Goal: Task Accomplishment & Management: Use online tool/utility

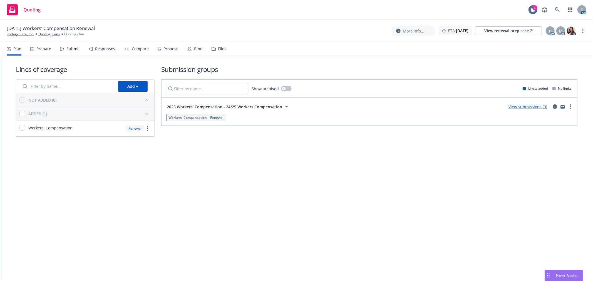
click at [100, 49] on div "Responses" at bounding box center [105, 49] width 20 height 4
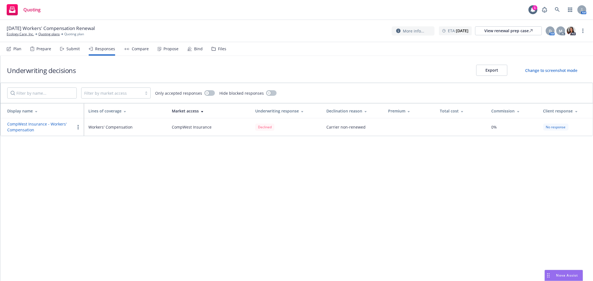
click at [64, 49] on div "Submit" at bounding box center [70, 48] width 20 height 13
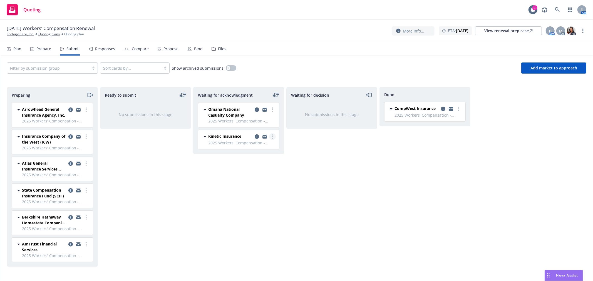
click at [275, 135] on link "more" at bounding box center [272, 136] width 7 height 7
click at [246, 192] on span "Add declined decision" at bounding box center [247, 192] width 55 height 5
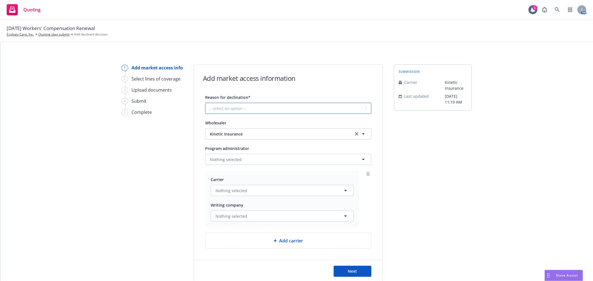
click at [239, 108] on select "-- select an option -- Cannot compete with other markets Carrier non-renewed Ca…" at bounding box center [288, 108] width 166 height 11
select select "DOES_NOT_FIT_UNDERWRITER_APPETITE"
click at [205, 103] on select "-- select an option -- Cannot compete with other markets Carrier non-renewed Ca…" at bounding box center [288, 108] width 166 height 11
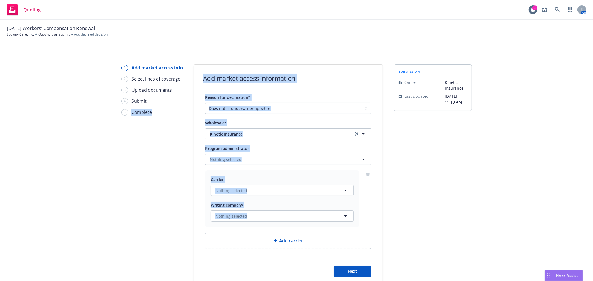
drag, startPoint x: 229, startPoint y: 243, endPoint x: 127, endPoint y: 232, distance: 102.5
click at [127, 232] on div "1 Add market access info 2 Select lines of coverage 3 Upload documents 4 Submit…" at bounding box center [296, 173] width 579 height 218
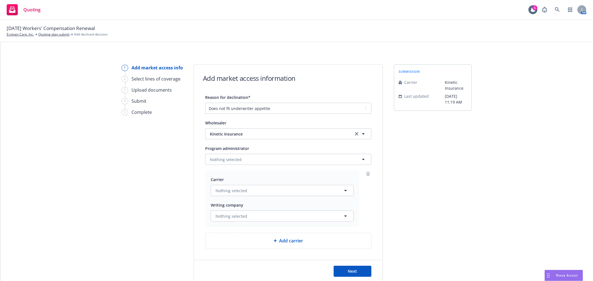
drag, startPoint x: 531, startPoint y: 214, endPoint x: 444, endPoint y: 213, distance: 87.5
click at [518, 214] on div "1 Add market access info 2 Select lines of coverage 3 Upload documents 4 Submit…" at bounding box center [296, 173] width 579 height 218
click at [345, 271] on button "Next" at bounding box center [352, 271] width 38 height 11
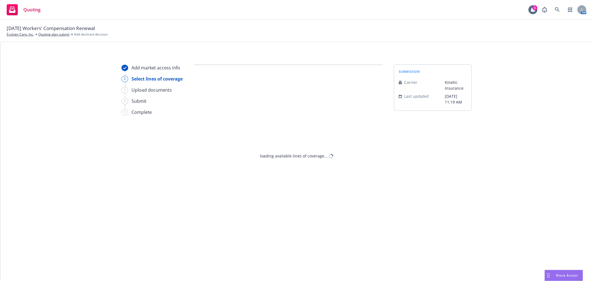
select select "DOES_NOT_FIT_UNDERWRITER_APPETITE"
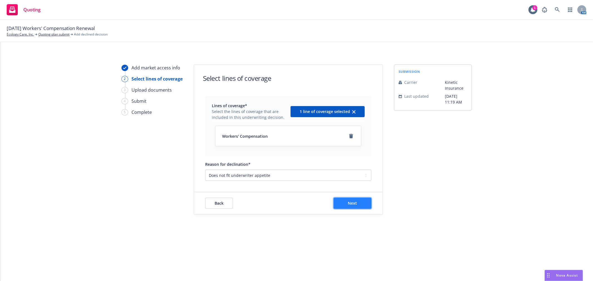
click at [357, 204] on button "Next" at bounding box center [352, 203] width 38 height 11
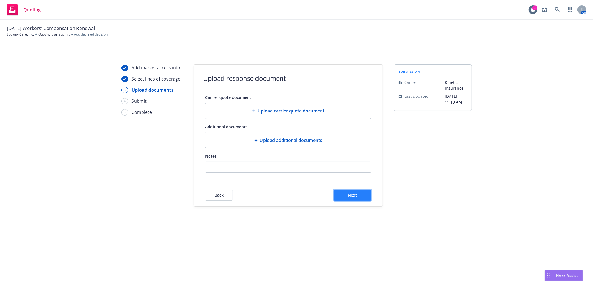
click at [358, 197] on button "Next" at bounding box center [352, 195] width 38 height 11
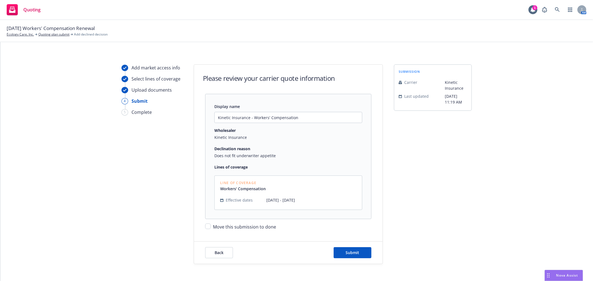
click at [219, 227] on span "Move this submission to done" at bounding box center [244, 227] width 63 height 6
click at [211, 227] on input "Move this submission to done" at bounding box center [208, 227] width 6 height 6
checkbox input "true"
click at [347, 254] on span "Submit" at bounding box center [353, 252] width 14 height 5
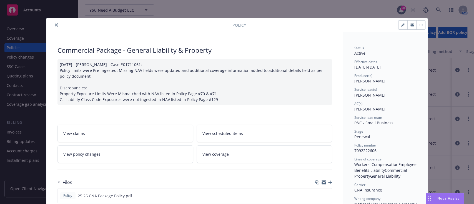
scroll to position [148, 0]
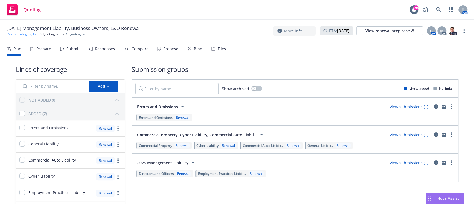
click at [29, 33] on link "PsychStrategies, Inc." at bounding box center [23, 34] width 32 height 5
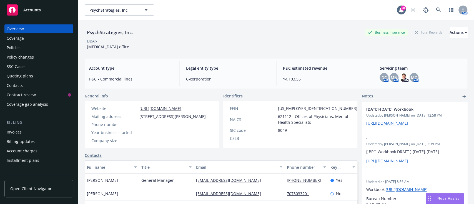
scroll to position [92, 0]
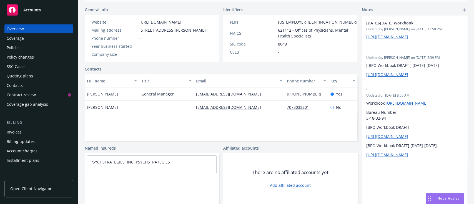
click at [26, 51] on div "Policies" at bounding box center [39, 47] width 64 height 9
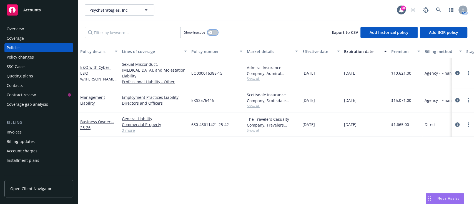
click at [209, 33] on div "button" at bounding box center [210, 33] width 4 height 4
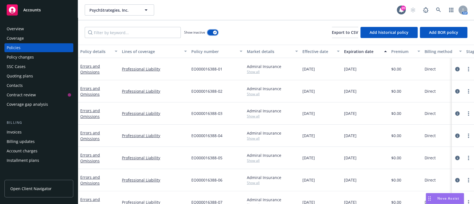
click at [209, 33] on button "button" at bounding box center [213, 33] width 11 height 6
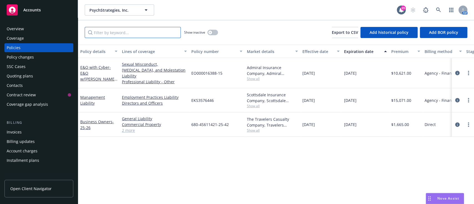
click at [156, 37] on input "Filter by keyword..." at bounding box center [133, 32] width 96 height 11
click at [209, 31] on icon "button" at bounding box center [210, 32] width 2 height 2
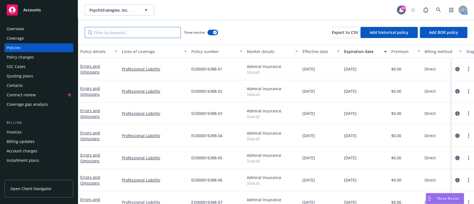
click at [149, 32] on input "Filter by keyword..." at bounding box center [133, 32] width 96 height 11
paste input "EKS3576446"
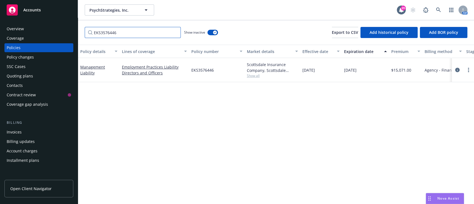
click at [149, 32] on input "EKS3576446" at bounding box center [133, 32] width 96 height 11
paste input "EKS3576446"
type input "EKS3576446EKS3576446"
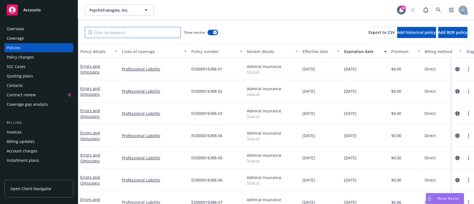
click at [131, 28] on input "Filter by keyword..." at bounding box center [133, 32] width 96 height 11
paste input "EKS3576446"
type input "EKS3576446"
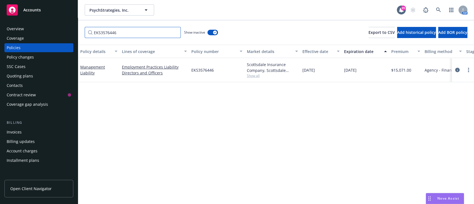
drag, startPoint x: 131, startPoint y: 28, endPoint x: 99, endPoint y: 30, distance: 31.7
click at [99, 30] on input "EKS3576446" at bounding box center [133, 32] width 96 height 11
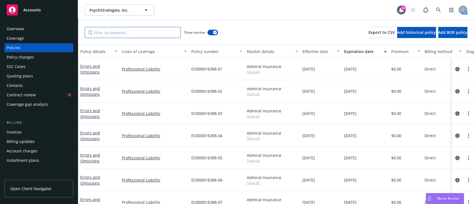
click at [134, 36] on input "Filter by keyword..." at bounding box center [133, 32] width 96 height 11
click at [32, 66] on div "SSC Cases" at bounding box center [39, 66] width 64 height 9
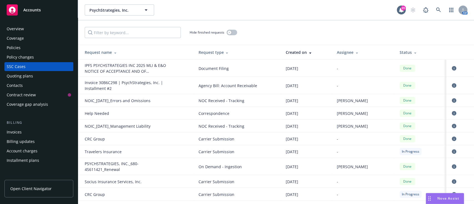
click at [14, 47] on div "Policies" at bounding box center [14, 47] width 14 height 9
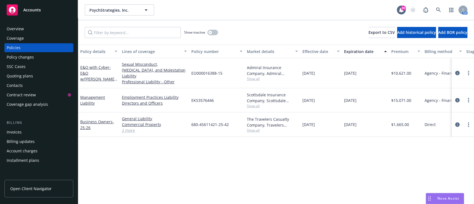
click at [212, 35] on div "Show inactive" at bounding box center [201, 32] width 34 height 11
click at [214, 33] on button "button" at bounding box center [213, 33] width 11 height 6
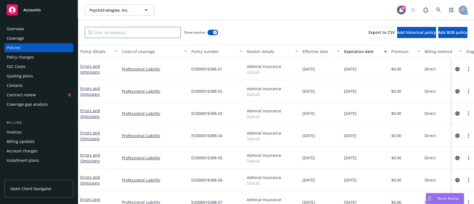
click at [155, 28] on input "Filter by keyword..." at bounding box center [133, 32] width 96 height 11
paste input "EKS3576446"
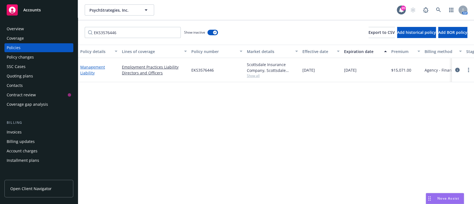
click at [93, 70] on link "Management Liability" at bounding box center [92, 69] width 25 height 11
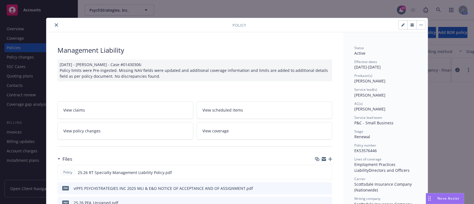
click at [53, 27] on button "close" at bounding box center [56, 25] width 7 height 7
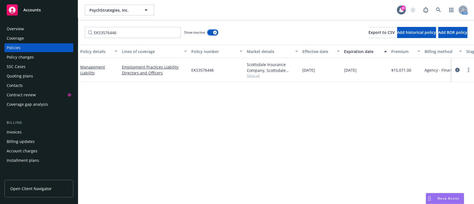
click at [216, 33] on icon "button" at bounding box center [215, 33] width 2 height 2
click at [158, 34] on input "EKS3576446" at bounding box center [133, 32] width 96 height 11
type input "E"
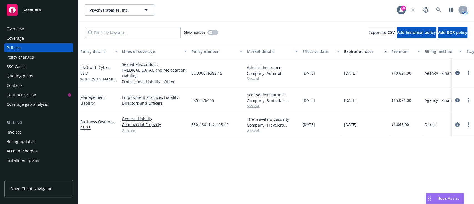
click at [245, 125] on div "The Travelers Casualty Company, Travelers Insurance Show all" at bounding box center [273, 125] width 56 height 24
click at [91, 95] on link "Management Liability" at bounding box center [92, 100] width 25 height 11
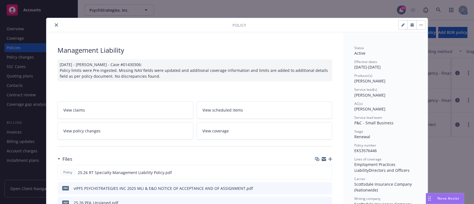
click at [55, 26] on icon "close" at bounding box center [56, 24] width 3 height 3
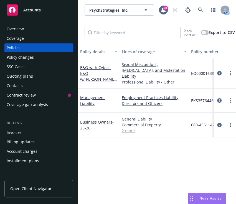
click at [194, 98] on span "EKS3576446" at bounding box center [202, 101] width 23 height 6
copy span "EKS3576446"
click at [19, 134] on div "Invoices" at bounding box center [14, 132] width 15 height 9
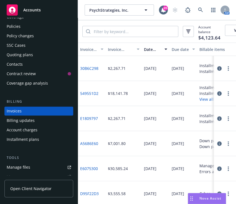
click at [225, 97] on button "button" at bounding box center [228, 93] width 7 height 7
click at [129, 99] on div "$18,141.78" at bounding box center [124, 93] width 36 height 25
click at [225, 97] on button "button" at bounding box center [228, 93] width 7 height 7
click at [216, 96] on button "button" at bounding box center [219, 93] width 7 height 7
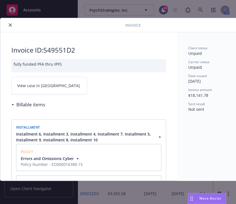
click at [216, 96] on div "Invoice amount $18,141.78" at bounding box center [220, 92] width 62 height 11
click at [54, 78] on link "View case in SSC" at bounding box center [49, 86] width 76 height 18
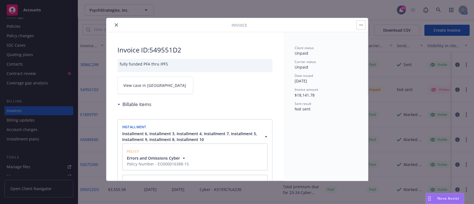
click at [116, 24] on icon "close" at bounding box center [116, 24] width 3 height 3
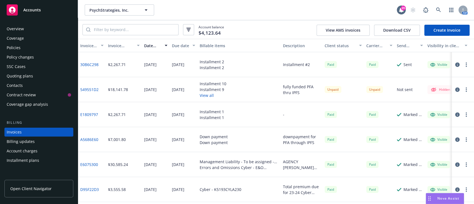
click at [18, 48] on div "Policies" at bounding box center [14, 47] width 14 height 9
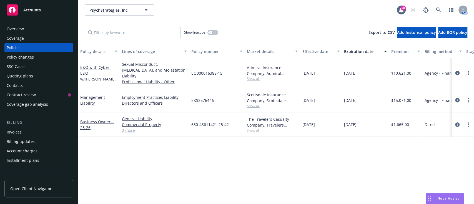
click at [252, 77] on span "Show all" at bounding box center [272, 78] width 51 height 5
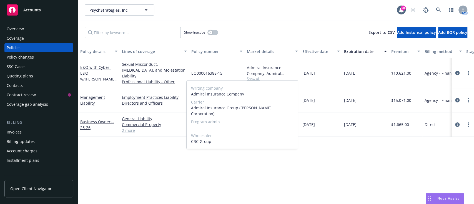
click at [252, 77] on span "Show all" at bounding box center [272, 78] width 51 height 5
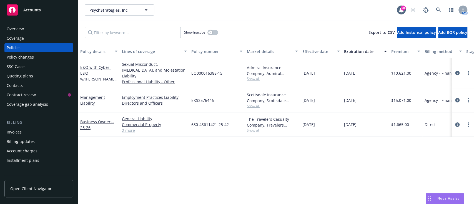
click at [251, 104] on span "Show all" at bounding box center [272, 106] width 51 height 5
click at [251, 76] on span "Show all" at bounding box center [272, 78] width 51 height 5
click at [438, 196] on span "Nova Assist" at bounding box center [449, 198] width 22 height 5
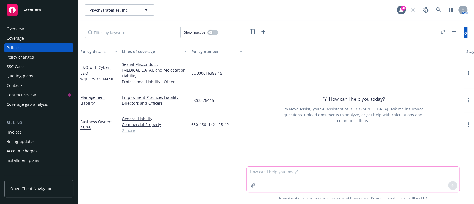
click at [276, 176] on textarea at bounding box center [353, 180] width 213 height 26
type textarea "Please provide an in-depth coverage comparison between the two attached quotes …"
click at [252, 188] on button "button" at bounding box center [253, 185] width 9 height 9
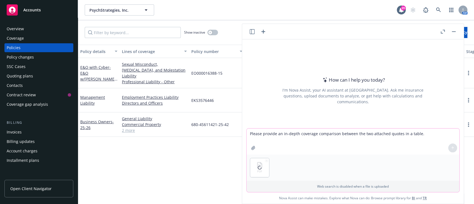
click at [251, 148] on icon "button" at bounding box center [253, 148] width 4 height 4
click at [453, 149] on icon at bounding box center [453, 148] width 0 height 2
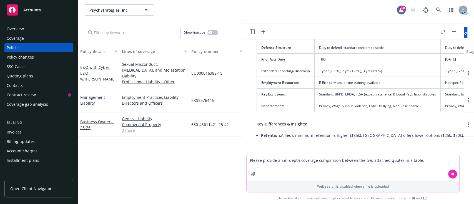
scroll to position [277, 0]
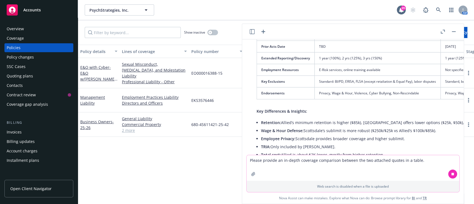
click at [440, 30] on button "button" at bounding box center [442, 31] width 7 height 7
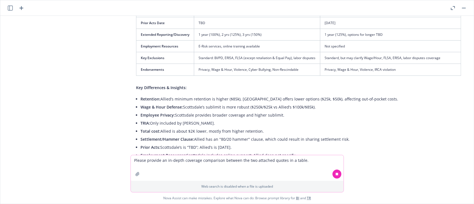
scroll to position [343, 0]
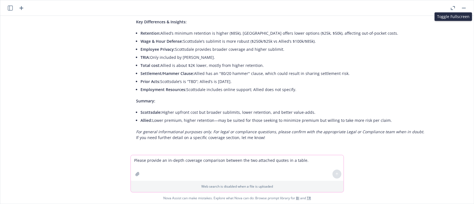
click at [329, 116] on li "Allied: Lower premium, higher retention—may be suited for those seeking to mini…" at bounding box center [301, 120] width 321 height 8
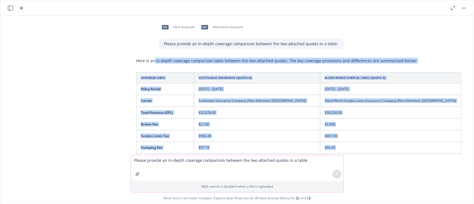
scroll to position [0, 0]
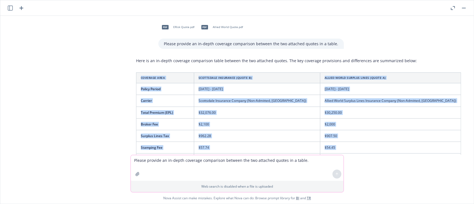
drag, startPoint x: 258, startPoint y: 138, endPoint x: 134, endPoint y: 79, distance: 137.7
copy div "Coverage Area Scottsdale Insurance (Quote B) Allied World Surplus Lines (Quote …"
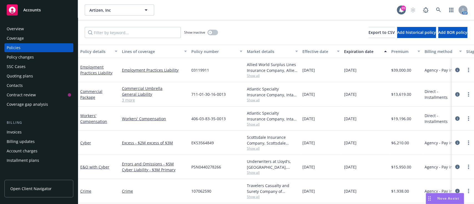
click at [30, 73] on div "Quoting plans" at bounding box center [20, 76] width 26 height 9
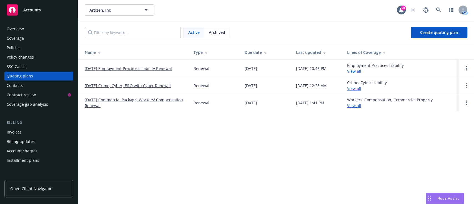
click at [116, 68] on link "[DATE] Employment Practices Liability Renewal" at bounding box center [128, 69] width 87 height 6
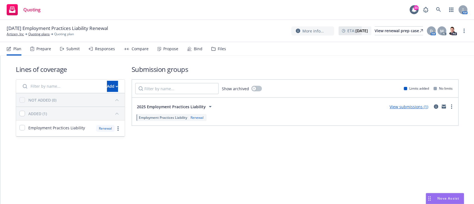
click at [173, 50] on div "Propose" at bounding box center [170, 49] width 15 height 4
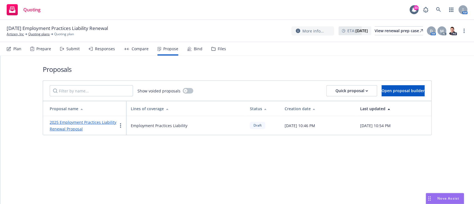
click at [62, 123] on link "2025 Employment Practices Liability Renewal Proposal" at bounding box center [83, 126] width 67 height 12
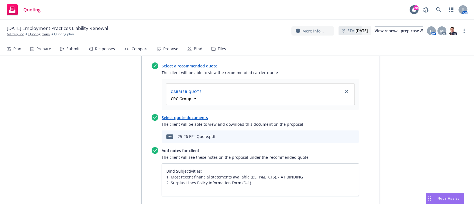
scroll to position [262, 0]
click at [343, 136] on icon "preview file" at bounding box center [345, 137] width 5 height 4
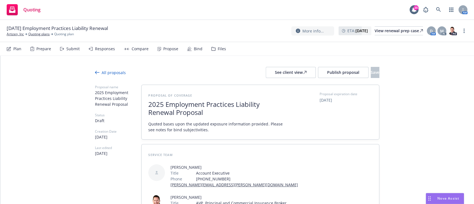
click at [95, 70] on icon at bounding box center [97, 72] width 4 height 4
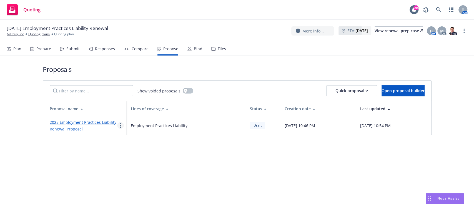
click at [119, 125] on link "more" at bounding box center [120, 125] width 7 height 7
click at [131, 151] on span "Duplicate" at bounding box center [132, 150] width 31 height 5
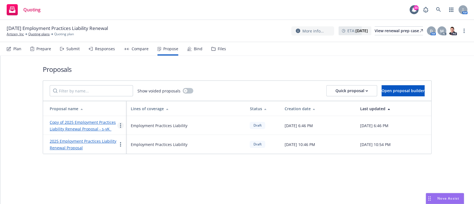
click at [122, 124] on link "more" at bounding box center [120, 125] width 7 height 7
click at [90, 126] on div "Copy of 2025 Employment Practices Liability Renewal Proposal - s-vK_" at bounding box center [84, 125] width 68 height 13
click at [89, 130] on link "Copy of 2025 Employment Practices Liability Renewal Proposal - s-vK_" at bounding box center [83, 126] width 66 height 12
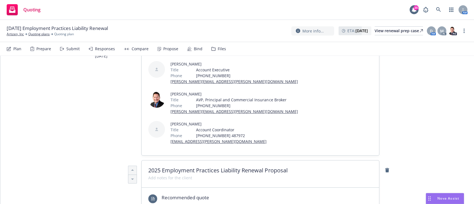
scroll to position [271, 0]
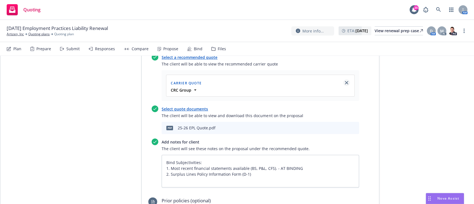
click at [345, 82] on icon "close" at bounding box center [346, 82] width 3 height 3
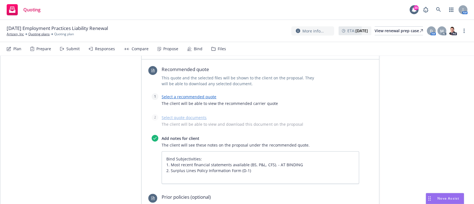
scroll to position [231, 0]
click at [199, 175] on textarea "Bind Subjectivities: 1. Most recent financial statements available (BS, P&L, CF…" at bounding box center [261, 168] width 198 height 33
drag, startPoint x: 256, startPoint y: 173, endPoint x: 163, endPoint y: 166, distance: 94.2
click at [163, 166] on textarea "Bind Subjectivities: 1. Most recent financial statements available (BS, P&L, CF…" at bounding box center [261, 168] width 198 height 33
type textarea "x"
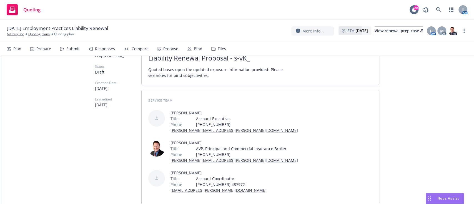
scroll to position [26, 0]
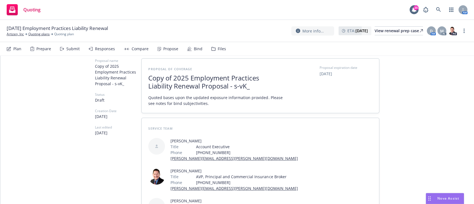
type textarea "Bind Subjectivities:"
click at [353, 93] on div "Proposal expiration date 09/14/2025" at bounding box center [346, 85] width 53 height 41
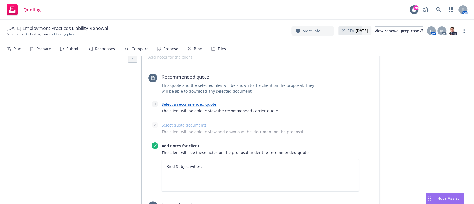
scroll to position [263, 0]
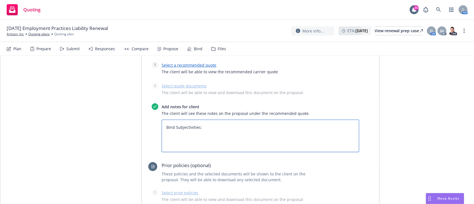
click at [233, 130] on textarea "Bind Subjectivities:" at bounding box center [261, 136] width 198 height 33
click at [152, 134] on div at bounding box center [155, 127] width 7 height 49
click at [192, 65] on link "Select a recommended quote" at bounding box center [189, 65] width 55 height 5
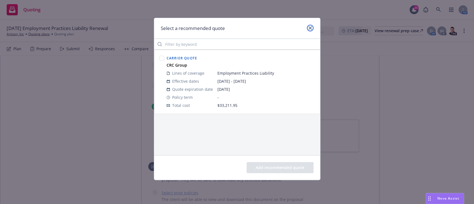
click at [309, 26] on link "close" at bounding box center [310, 28] width 7 height 7
type textarea "x"
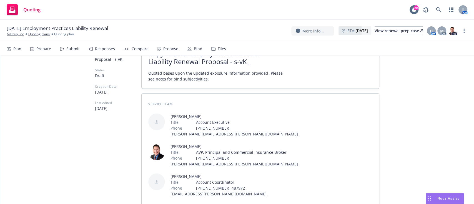
scroll to position [24, 0]
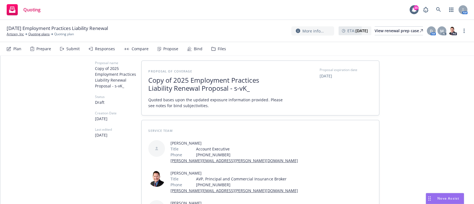
click at [98, 49] on div "Responses" at bounding box center [105, 49] width 20 height 4
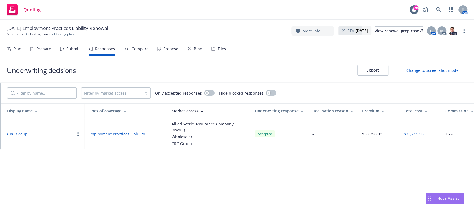
click at [77, 52] on div "Submit" at bounding box center [70, 48] width 20 height 13
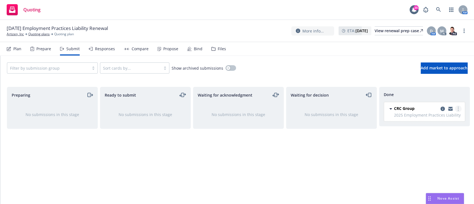
click at [456, 109] on link "more" at bounding box center [458, 109] width 7 height 7
click at [446, 127] on link "Add accepted decision" at bounding box center [434, 131] width 56 height 11
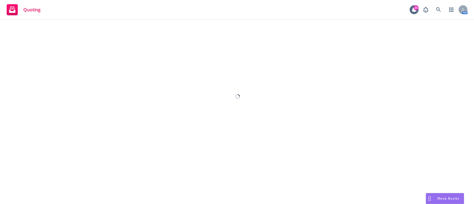
select select "12"
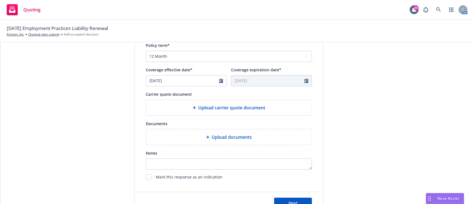
scroll to position [232, 0]
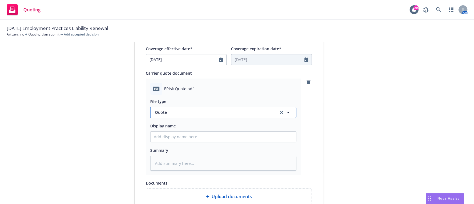
drag, startPoint x: 174, startPoint y: 114, endPoint x: 179, endPoint y: 141, distance: 27.4
click at [179, 141] on div "File type Quote Quote Display name Summary" at bounding box center [223, 133] width 146 height 76
click at [179, 141] on input "Display name" at bounding box center [224, 137] width 146 height 11
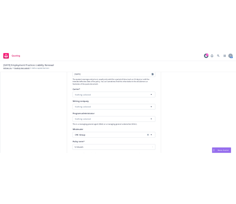
scroll to position [69, 0]
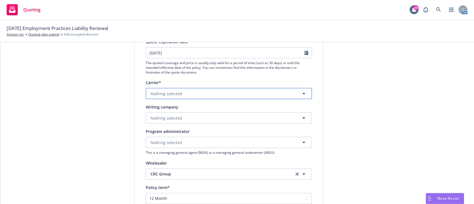
click at [182, 91] on button "Nothing selected" at bounding box center [229, 93] width 166 height 11
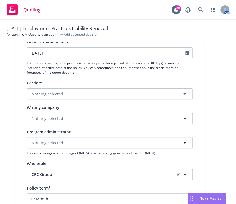
type textarea "x"
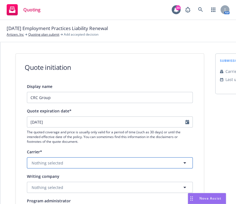
click at [79, 168] on button "Nothing selected" at bounding box center [110, 162] width 166 height 11
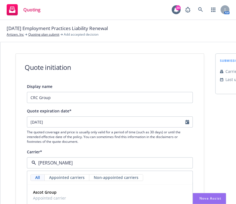
scroll to position [73, 0]
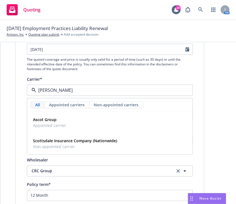
type input "scott"
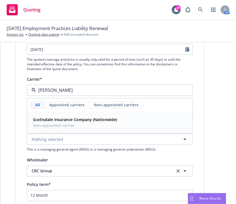
click at [131, 125] on div "Scottsdale Insurance Company (Nationwide) Non-appointed carrier" at bounding box center [110, 122] width 158 height 14
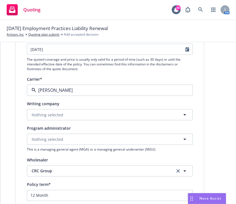
type textarea "x"
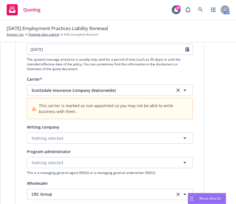
scroll to position [95, 0]
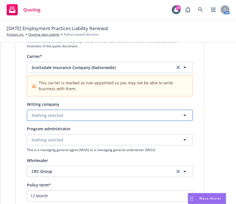
click at [111, 115] on button "Nothing selected" at bounding box center [110, 114] width 166 height 11
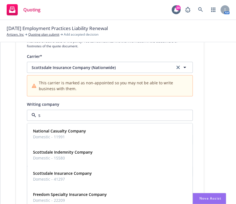
type input "sc"
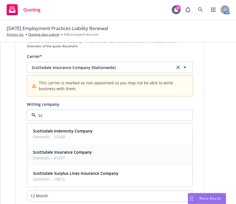
click at [122, 152] on div "Scottsdale Insurance Company Domestic - 41297" at bounding box center [110, 155] width 158 height 14
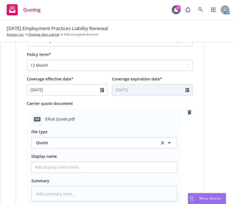
scroll to position [229, 0]
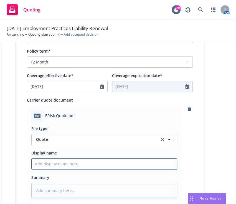
click at [74, 159] on input "Display name" at bounding box center [105, 163] width 146 height 11
type textarea "x"
type input "2"
type textarea "x"
type input "25"
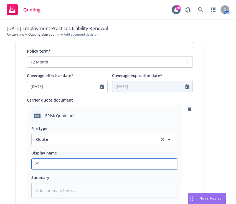
type textarea "x"
type input "25."
type textarea "x"
type input "25.2"
type textarea "x"
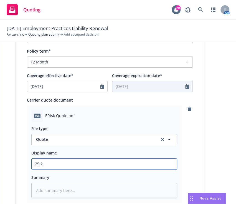
type input "25.26"
type textarea "x"
type input "25.26"
type textarea "x"
type input "25.26 S"
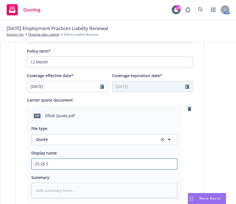
type textarea "x"
type input "25.26 Sc"
type textarea "x"
type input "25.26 Sco"
type textarea "x"
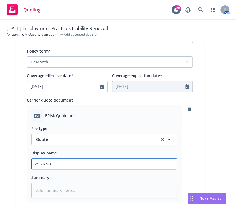
type input "25.26 Scot"
type textarea "x"
type input "25.26 Scott"
type textarea "x"
type input "25.26 Scotts"
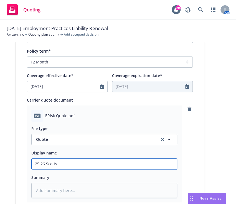
type textarea "x"
type input "25.26 Scottsd"
type textarea "x"
type input "25.26 Scottsda"
type textarea "x"
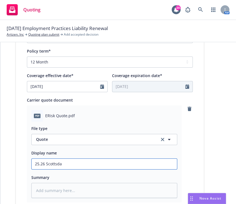
type input "25.26 Scottsdal"
type textarea "x"
type input "25.26 Scottsdale"
type textarea "x"
type input "25.26 Scottsdale"
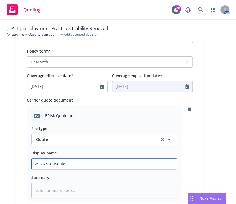
type textarea "x"
type input "25.26 Scottsdale v"
type textarea "x"
type input "25.26 Scottsdale vi"
type textarea "x"
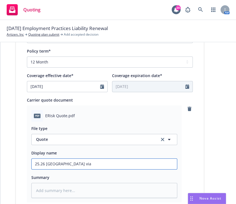
type input "25.26 Scottsdale via"
type textarea "x"
type input "25.26 Scottsdale via C"
type textarea "x"
type input "25.26 Scottsdale via CR"
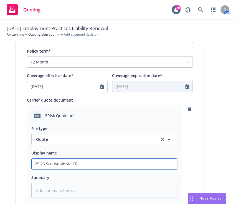
type textarea "x"
type input "25.26 Scottsdale via CRC"
type textarea "x"
type input "25.26 Scottsdale via CRC"
type textarea "x"
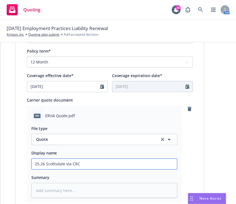
type input "25.26 Scottsdale via CRC Q"
type textarea "x"
type input "25.26 Scottsdale via CRC QU"
type textarea "x"
type input "25.26 Scottsdale via CRC QUo"
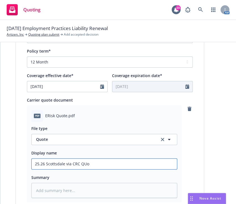
type textarea "x"
type input "25.26 Scottsdale via CRC QUot"
type textarea "x"
type input "25.26 Scottsdale via CRC QUote"
type textarea "x"
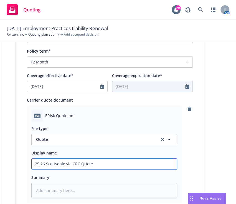
type input "25.26 Scottsdale via CRC QUot"
type textarea "x"
type input "25.26 Scottsdale via CRC QUo"
type textarea "x"
type input "25.26 Scottsdale via CRC QU"
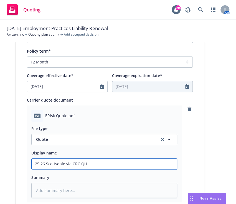
type textarea "x"
type input "25.26 Scottsdale via CRC Q"
type textarea "x"
type input "25.26 Scottsdale via CRC"
type textarea "x"
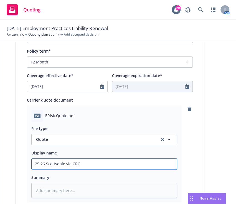
type input "25.26 Scottsdale via CRC E"
type textarea "x"
type input "25.26 Scottsdale via CRC EP"
type textarea "x"
type input "25.26 Scottsdale via CRC EPL"
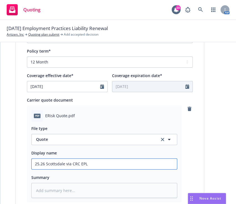
type textarea "x"
type input "25.26 Scottsdale via CRC EPL"
type textarea "x"
type input "25.26 Scottsdale via CRC EPL Q"
type textarea "x"
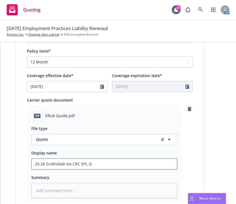
type input "25.26 Scottsdale via CRC EPL QU"
type textarea "x"
type input "25.26 Scottsdale via CRC EPL QUot"
type textarea "x"
type input "25.26 Scottsdale via CRC EPL QUo"
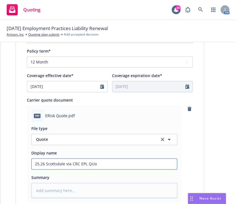
type textarea "x"
type input "25.26 Scottsdale via CRC EPL QU"
type textarea "x"
type input "25.26 Scottsdale via CRC EPL Q"
type textarea "x"
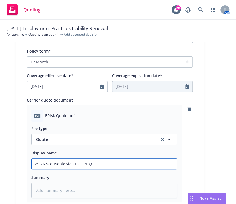
type input "25.26 Scottsdale via CRC EPL Qu"
type textarea "x"
type input "25.26 Scottsdale via CRC EPL Quo"
type textarea "x"
type input "25.26 Scottsdale via CRC EPL Quot"
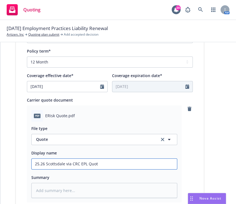
type textarea "x"
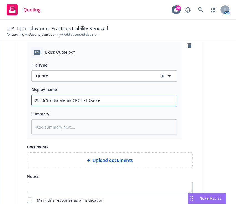
scroll to position [343, 0]
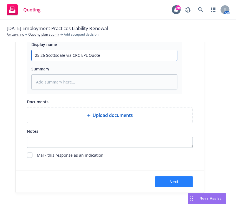
type input "25.26 Scottsdale via CRC EPL Quote"
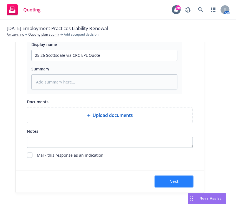
click at [171, 176] on button "Next" at bounding box center [174, 181] width 38 height 11
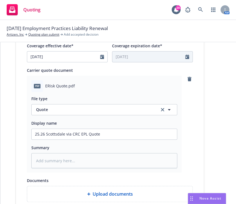
scroll to position [258, 0]
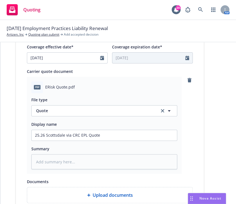
drag, startPoint x: 225, startPoint y: 145, endPoint x: 199, endPoint y: 101, distance: 51.6
click at [199, 101] on div "Display name CRC Group Quote expiration date* 09/25/2025 The quoted coverage an…" at bounding box center [110, 31] width 188 height 413
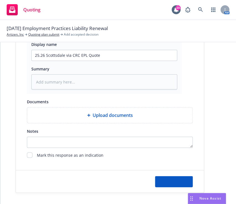
type textarea "x"
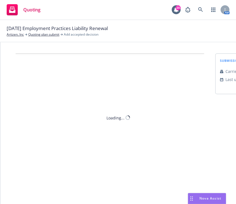
scroll to position [0, 0]
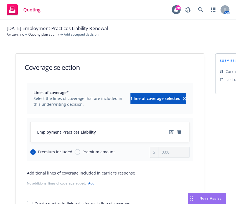
click at [73, 148] on div "Premium included Premium amount" at bounding box center [90, 151] width 120 height 11
click at [75, 150] on input "Premium amount" at bounding box center [78, 152] width 6 height 6
radio input "true"
radio input "false"
click at [172, 156] on input "0.00" at bounding box center [174, 152] width 31 height 11
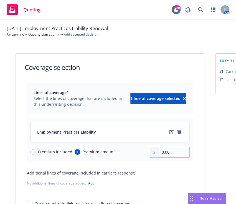
click at [160, 152] on input "0.00" at bounding box center [174, 152] width 31 height 11
type input "32,076.00"
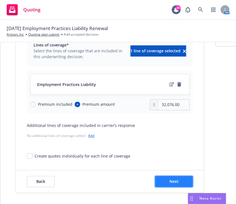
click at [173, 180] on button "Next" at bounding box center [174, 181] width 38 height 11
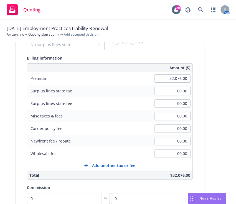
click at [86, 42] on div "09/14/25 Employment Practices Liability Renewal Artizen, Inc Quoting plan submi…" at bounding box center [118, 31] width 236 height 22
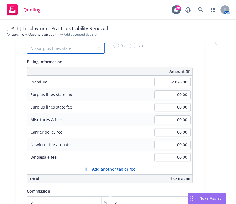
click at [85, 45] on select "No surplus lines state Alaska Alabama Arkansas Arizona California Colorado Conn…" at bounding box center [66, 48] width 78 height 11
select select "CA"
click at [27, 43] on select "No surplus lines state Alaska Alabama Arkansas Arizona California Colorado Conn…" at bounding box center [66, 48] width 78 height 11
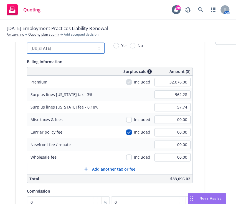
type input "962.28"
type input "57.74"
click at [130, 44] on input "No" at bounding box center [133, 46] width 6 height 6
radio input "true"
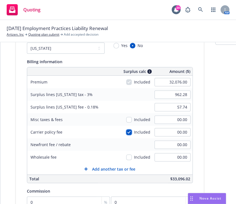
click at [126, 130] on input "checkbox" at bounding box center [129, 132] width 6 height 6
checkbox input "false"
click at [166, 154] on input "00.00" at bounding box center [173, 157] width 36 height 8
type input "2,100.00"
click at [118, 150] on div "Newfront fee / rebate 00.00" at bounding box center [110, 144] width 166 height 13
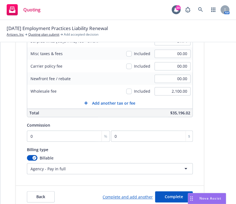
scroll to position [115, 0]
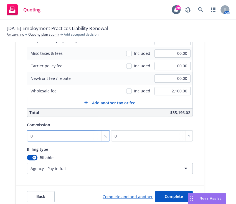
click at [58, 138] on input "0" at bounding box center [68, 135] width 83 height 11
type input "1"
type input "320.76"
type input "15"
type input "4811.4"
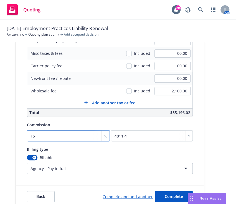
scroll to position [136, 0]
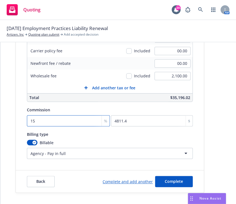
type input "15"
click at [98, 170] on div "Back Complete and add another Complete" at bounding box center [110, 181] width 188 height 22
click at [173, 182] on div "Back Complete and add another Complete" at bounding box center [110, 181] width 188 height 22
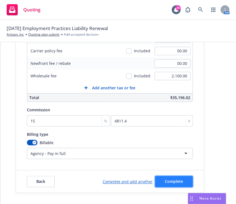
click at [173, 178] on span "Complete" at bounding box center [174, 180] width 18 height 5
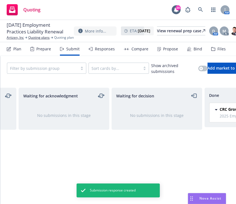
scroll to position [0, 240]
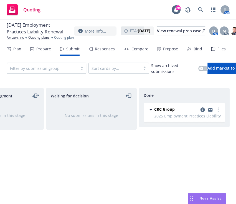
click at [95, 48] on div "Responses" at bounding box center [105, 49] width 20 height 4
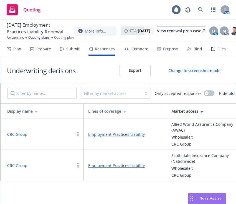
click at [173, 51] on div "Propose" at bounding box center [170, 49] width 15 height 4
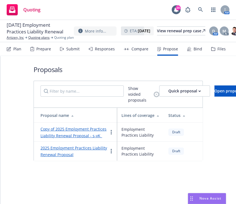
click at [78, 138] on link "Copy of 2025 Employment Practices Liability Renewal Proposal - s-vK_" at bounding box center [74, 132] width 66 height 12
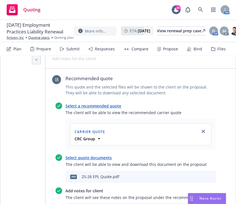
scroll to position [232, 0]
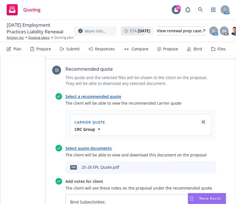
click at [200, 124] on link "close" at bounding box center [203, 121] width 7 height 7
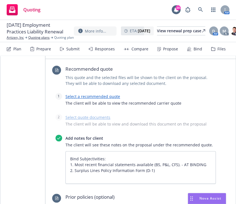
drag, startPoint x: 104, startPoint y: 99, endPoint x: 105, endPoint y: 95, distance: 3.7
click at [105, 95] on div "Select a recommended quote The client will be able to view the recommended carr…" at bounding box center [141, 101] width 151 height 16
click at [105, 95] on link "Select a recommended quote" at bounding box center [93, 96] width 55 height 5
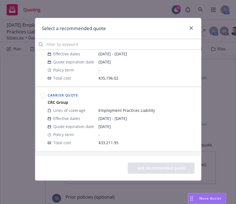
scroll to position [0, 0]
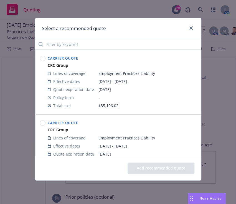
click at [43, 60] on circle at bounding box center [42, 58] width 5 height 5
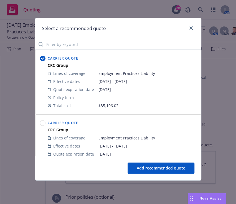
click at [166, 163] on button "Add recommended quote" at bounding box center [161, 167] width 67 height 11
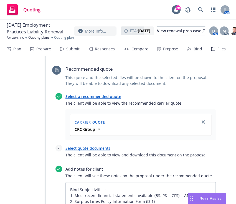
click at [91, 146] on link "Select quote documents" at bounding box center [88, 147] width 45 height 5
type textarea "x"
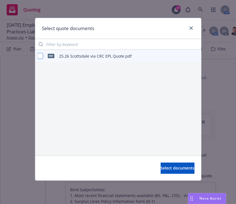
click at [40, 56] on input "checkbox" at bounding box center [41, 56] width 6 height 6
checkbox input "true"
click at [174, 161] on div "Select documents" at bounding box center [118, 167] width 166 height 25
click at [174, 164] on button "Select documents" at bounding box center [178, 167] width 34 height 11
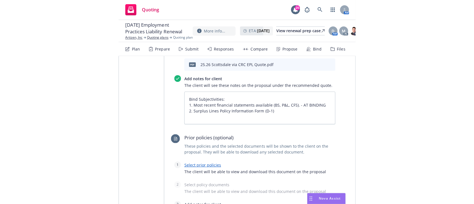
scroll to position [336, 0]
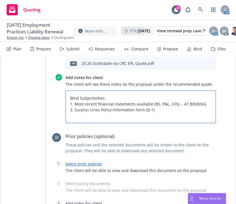
click at [164, 112] on textarea "Bind Subjectivities: 1. Most recent financial statements available (BS, P&L, CF…" at bounding box center [141, 106] width 151 height 33
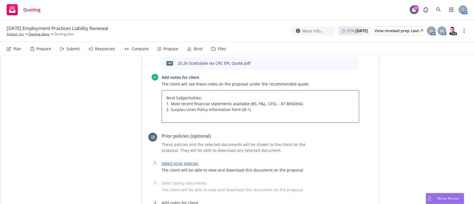
click at [243, 103] on textarea "Bind Subjectivities: 1. Most recent financial statements available (BS, P&L, CF…" at bounding box center [261, 106] width 198 height 33
drag, startPoint x: 258, startPoint y: 109, endPoint x: 169, endPoint y: 109, distance: 88.9
drag, startPoint x: 169, startPoint y: 109, endPoint x: 136, endPoint y: 118, distance: 34.8
click at [136, 118] on div "Proposal name Copy of 2025 Employment Practices Liability Renewal Proposal - s-…" at bounding box center [118, 12] width 46 height 527
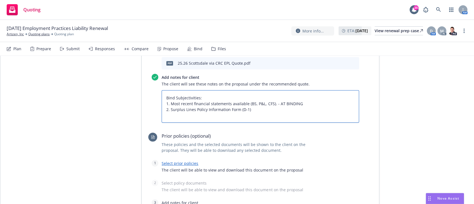
click at [249, 105] on textarea "Bind Subjectivities: 1. Most recent financial statements available (BS, P&L, CF…" at bounding box center [261, 106] width 198 height 33
drag, startPoint x: 248, startPoint y: 109, endPoint x: 169, endPoint y: 104, distance: 79.3
click at [169, 104] on textarea "Bind Subjectivities: 1. Most recent financial statements available (BS, P&L, CF…" at bounding box center [261, 106] width 198 height 33
type textarea "x"
type textarea "Bind Subjectivities: 1. S"
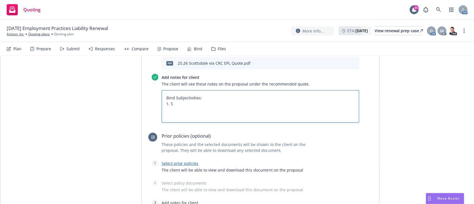
type textarea "x"
type textarea "Bind Subjectivities: 1. Si"
type textarea "x"
type textarea "Bind Subjectivities: 1. Sign"
type textarea "x"
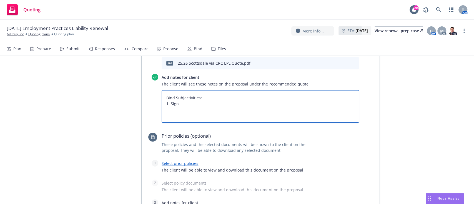
type textarea "Bind Subjectivities: 1. Signe"
type textarea "x"
type textarea "Bind Subjectivities: 1. Signed"
type textarea "x"
type textarea "Bind Subjectivities: 1. Signed/"
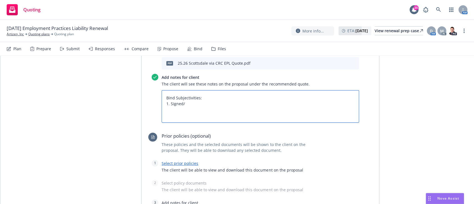
type textarea "x"
type textarea "Bind Subjectivities: 1. Signed/d"
type textarea "x"
type textarea "Bind Subjectivities: 1. Signed/da"
type textarea "x"
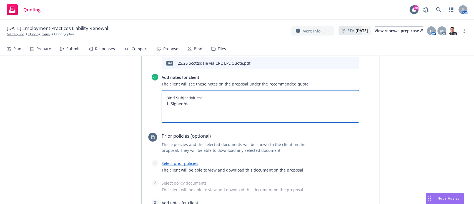
type textarea "Bind Subjectivities: 1. Signed/dat"
type textarea "x"
type textarea "Bind Subjectivities: 1. Signed/date"
type textarea "x"
type textarea "Bind Subjectivities: 1. Signed/dated"
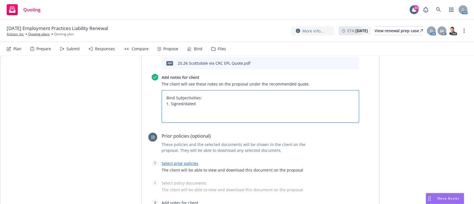
type textarea "x"
type textarea "Bind Subjectivities: 1. Signed/dated"
type textarea "x"
type textarea "Bind Subjectivities: 1. Signed/dated D"
type textarea "x"
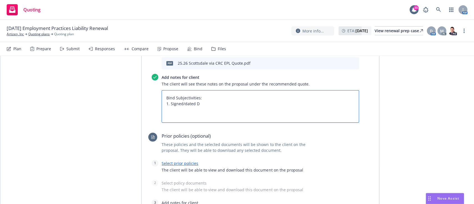
type textarea "Bind Subjectivities: 1. Signed/dated D1"
type textarea "x"
type textarea "Bind Subjectivities: 1. Signed/dated D1"
type textarea "x"
type textarea "Bind Subjectivities: 1. Signed/dated D1 F"
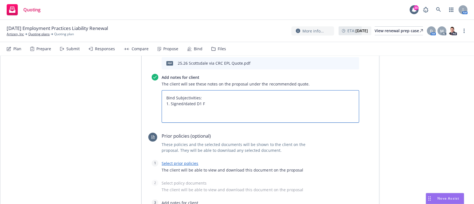
type textarea "x"
type textarea "Bind Subjectivities: 1. Signed/dated D1"
type textarea "x"
type textarea "Bind Subjectivities: 1. Signed/dated D1 f"
type textarea "x"
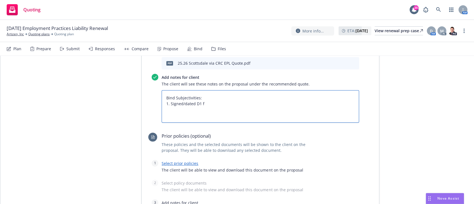
type textarea "Bind Subjectivities: 1. Signed/dated D1 fo"
type textarea "x"
type textarea "Bind Subjectivities: 1. Signed/dated D1 f"
type textarea "x"
type textarea "Bind Subjectivities: 1. Signed/dated D1"
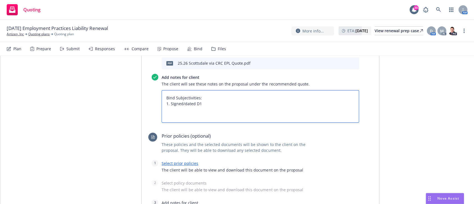
type textarea "x"
type textarea "Bind Subjectivities: 1. Signed/dated D1 f"
type textarea "x"
type textarea "Bind Subjectivities: 1. Signed/dated D1 fo"
type textarea "x"
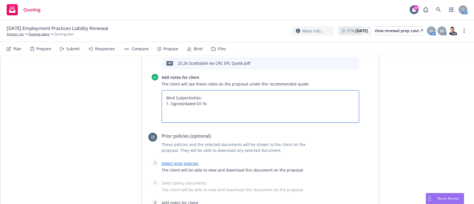
type textarea "Bind Subjectivities: 1. Signed/dated D1 for"
type textarea "x"
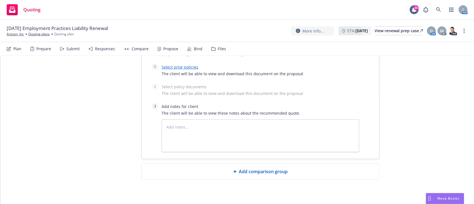
type textarea "Bind Subjectivities: 1. Signed/dated D1 form"
click at [181, 68] on link "Select prior policies" at bounding box center [180, 66] width 37 height 5
type textarea "x"
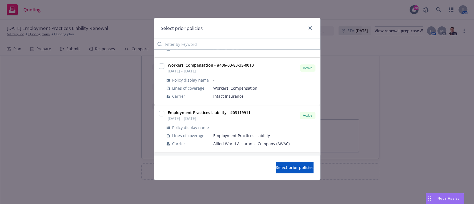
scroll to position [195, 0]
click at [160, 114] on input "checkbox" at bounding box center [162, 113] width 6 height 6
checkbox input "true"
click at [276, 168] on button "Select prior policies" at bounding box center [295, 167] width 38 height 11
type textarea "x"
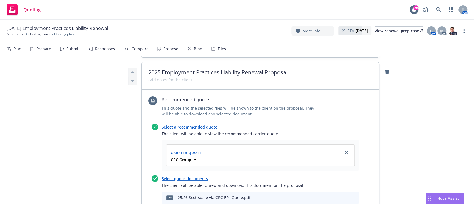
scroll to position [0, 0]
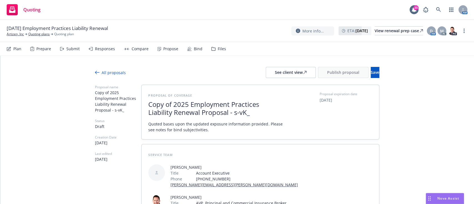
click at [206, 113] on span "Copy of 2025 Employment Practices Liability Renewal Proposal - s-vK_" at bounding box center [216, 109] width 136 height 16
click at [171, 107] on span "Copy of 2025 Employment Practices Liability Renewal Proposal - s-vK_" at bounding box center [216, 109] width 136 height 16
click at [229, 115] on span "2025 Employment Practices Liability Renewal Proposal - s-vK_" at bounding box center [216, 109] width 136 height 16
click at [373, 68] on button "Save" at bounding box center [375, 72] width 9 height 11
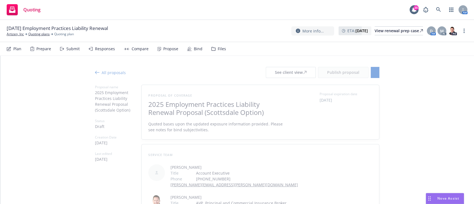
type textarea "x"
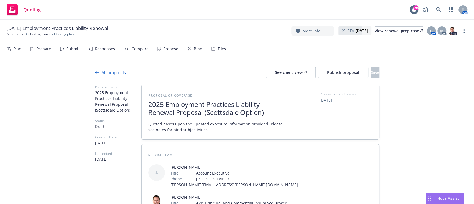
click at [175, 128] on span "Quoted bases upon the updated exposure information provided. Please see notes f…" at bounding box center [216, 127] width 136 height 12
click at [169, 123] on span "Quoted bases upon the updated exposure information provided. Please see notes f…" at bounding box center [216, 127] width 136 height 12
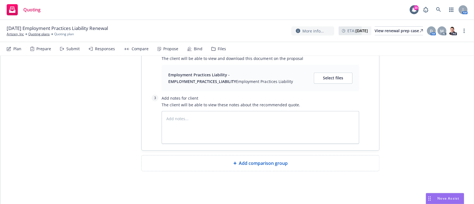
scroll to position [517, 0]
click at [340, 73] on button "Select files" at bounding box center [333, 78] width 39 height 11
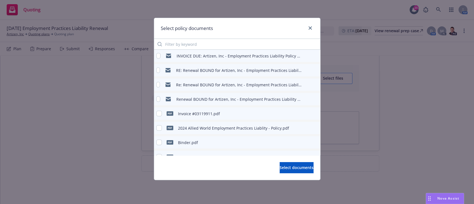
type textarea "x"
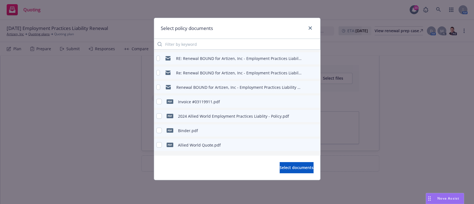
click at [163, 117] on div "pdf 2024 Allied World Employment Practices Liablity - Policy.pdf" at bounding box center [222, 116] width 133 height 12
click at [159, 114] on input "checkbox" at bounding box center [159, 116] width 6 height 6
checkbox input "true"
click at [287, 171] on button "Select documents" at bounding box center [297, 167] width 34 height 11
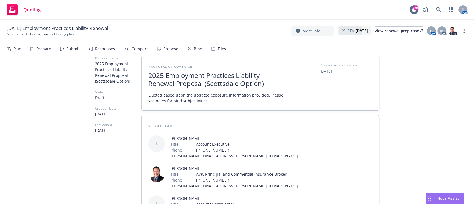
scroll to position [0, 0]
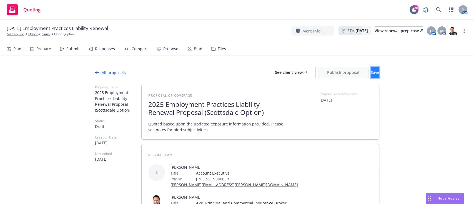
click at [371, 72] on span "Save" at bounding box center [375, 72] width 9 height 5
click at [275, 74] on div "See client view" at bounding box center [291, 72] width 32 height 11
click at [331, 76] on button "Publish proposal" at bounding box center [343, 72] width 51 height 11
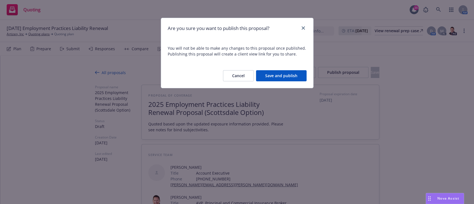
click at [289, 78] on button "Save and publish" at bounding box center [281, 75] width 51 height 11
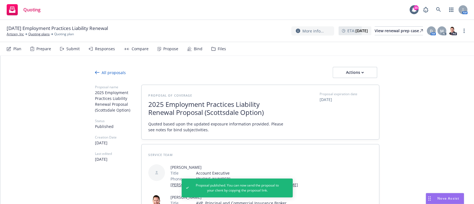
click at [96, 73] on icon at bounding box center [97, 72] width 4 height 4
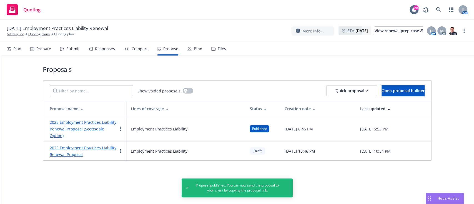
click at [74, 153] on link "2025 Employment Practices Liability Renewal Proposal" at bounding box center [83, 151] width 67 height 12
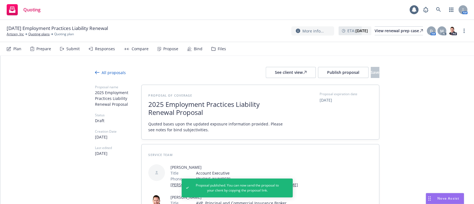
type textarea "x"
click at [206, 110] on span "2025 Employment Practices Liability Renewal Proposal" at bounding box center [216, 109] width 136 height 16
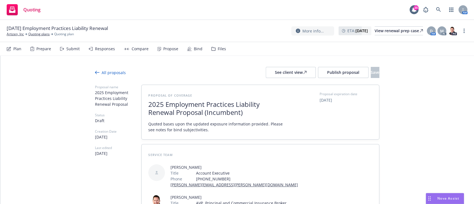
scroll to position [60, 0]
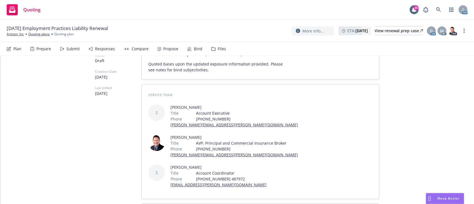
type textarea "x"
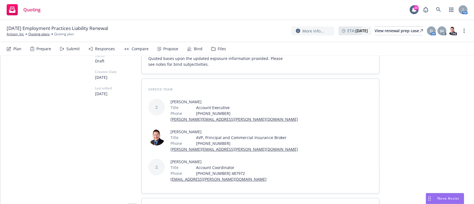
click at [169, 63] on span "Quoted bases upon the updated exposure information provided. Please see notes f…" at bounding box center [216, 62] width 136 height 12
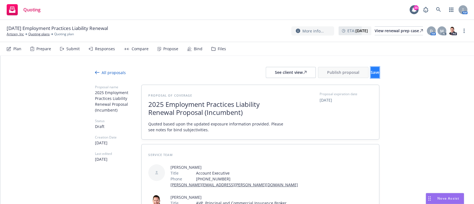
click at [371, 74] on span "Save" at bounding box center [375, 72] width 9 height 5
click at [275, 73] on div "See client view" at bounding box center [291, 72] width 32 height 11
click at [327, 72] on span "Publish proposal" at bounding box center [343, 72] width 32 height 5
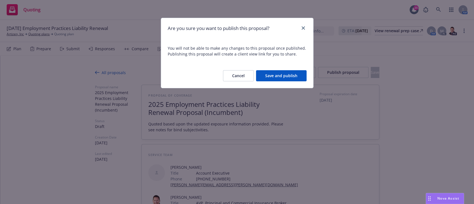
click at [293, 70] on button "Save and publish" at bounding box center [281, 75] width 51 height 11
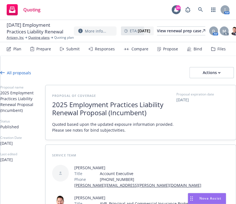
type textarea "x"
click at [1, 73] on icon at bounding box center [2, 72] width 4 height 4
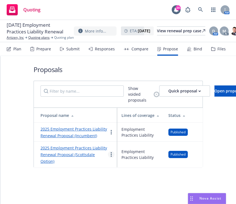
click at [109, 158] on link "more" at bounding box center [111, 154] width 7 height 7
click at [66, 164] on div "2025 Employment Practices Liability Renewal Proposal (Scottsdale Option)" at bounding box center [75, 154] width 68 height 20
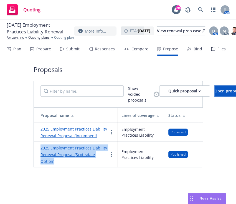
drag, startPoint x: 61, startPoint y: 166, endPoint x: 35, endPoint y: 152, distance: 29.2
click at [35, 152] on td "2025 Employment Practices Liability Renewal Proposal (Scottsdale Option)" at bounding box center [75, 154] width 83 height 26
copy link "2025 Employment Practices Liability Renewal Proposal (Scottsdale Option)"
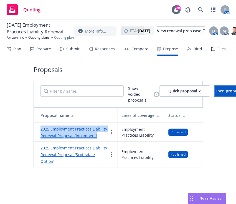
drag, startPoint x: 103, startPoint y: 139, endPoint x: 38, endPoint y: 132, distance: 65.3
click at [38, 132] on td "2025 Employment Practices Liability Renewal Proposal (Incumbent)" at bounding box center [75, 132] width 83 height 19
copy link "2025 Employment Practices Liability Renewal Proposal (Incumbent)"
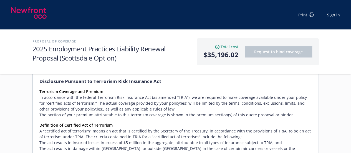
scroll to position [355, 0]
